Goal: Information Seeking & Learning: Learn about a topic

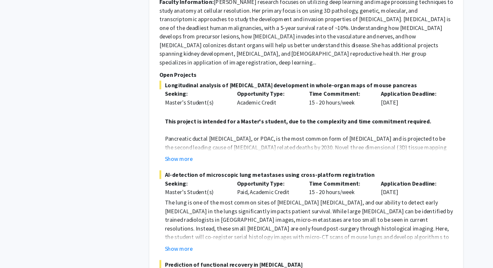
scroll to position [931, 0]
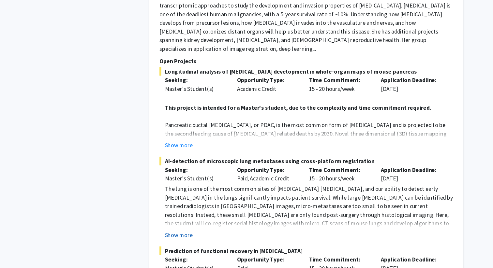
click at [187, 234] on button "Show more" at bounding box center [179, 238] width 25 height 8
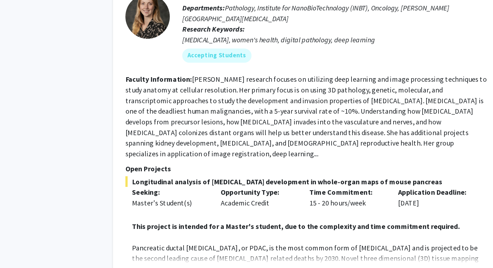
scroll to position [897, 0]
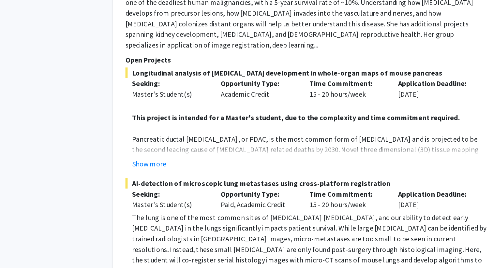
drag, startPoint x: 168, startPoint y: 182, endPoint x: 354, endPoint y: 180, distance: 186.0
click at [354, 202] on span "AI-detection of microscopic lung metastases using cross-platform registration" at bounding box center [295, 206] width 265 height 8
copy span "AI-detection of microscopic lung metastases using cross-platform registration"
click at [339, 227] on p "The lung is one of the most common sites of [MEDICAL_DATA] [MEDICAL_DATA], and …" at bounding box center [297, 262] width 260 height 70
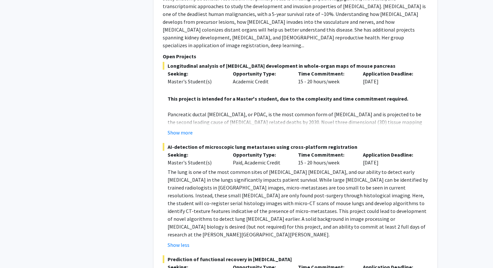
scroll to position [951, 0]
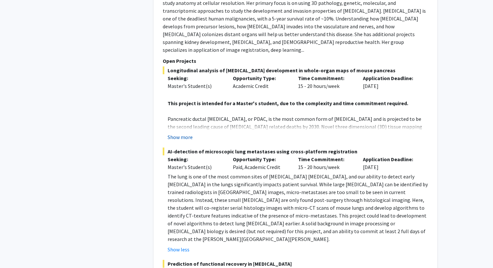
click at [184, 133] on button "Show more" at bounding box center [179, 137] width 25 height 8
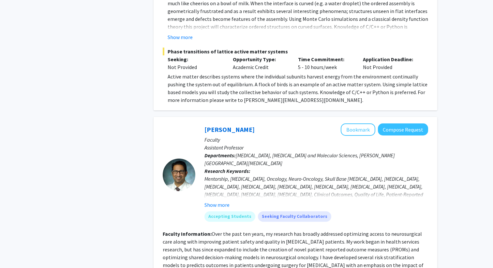
scroll to position [2233, 0]
